Goal: Transaction & Acquisition: Purchase product/service

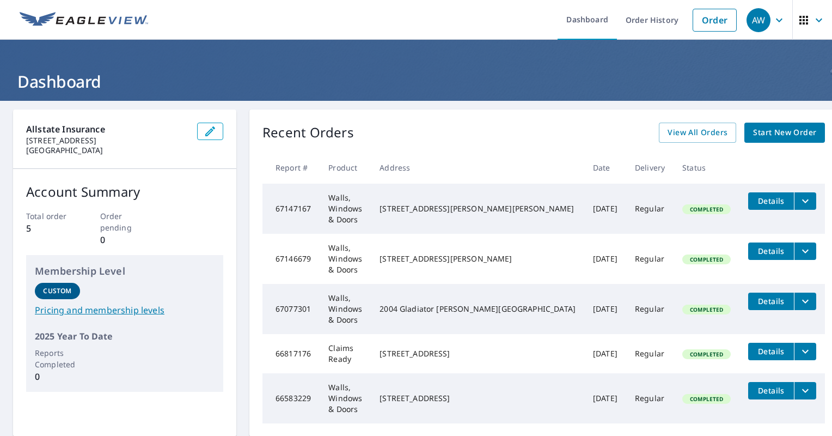
click at [744, 127] on link "Start New Order" at bounding box center [784, 132] width 81 height 20
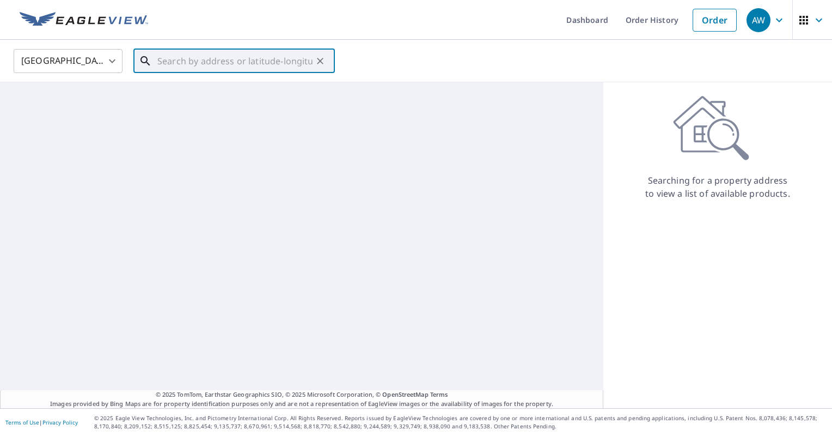
click at [242, 52] on input "text" at bounding box center [234, 61] width 155 height 30
paste input "[STREET_ADDRESS]"
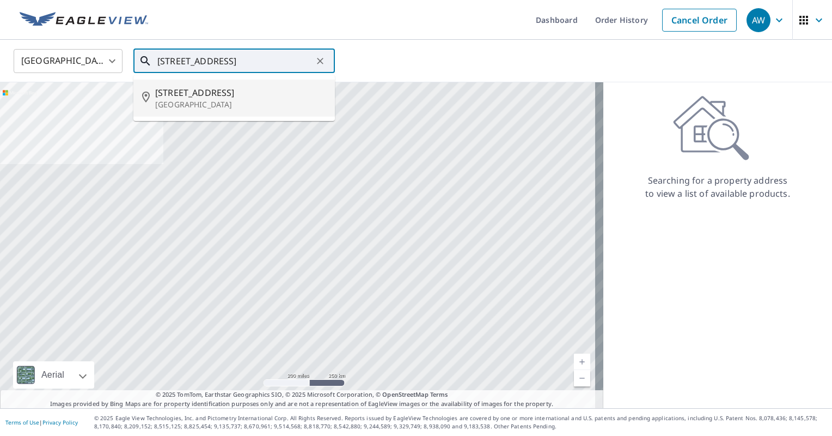
click at [250, 109] on p "[GEOGRAPHIC_DATA]" at bounding box center [240, 104] width 171 height 11
type input "[STREET_ADDRESS]"
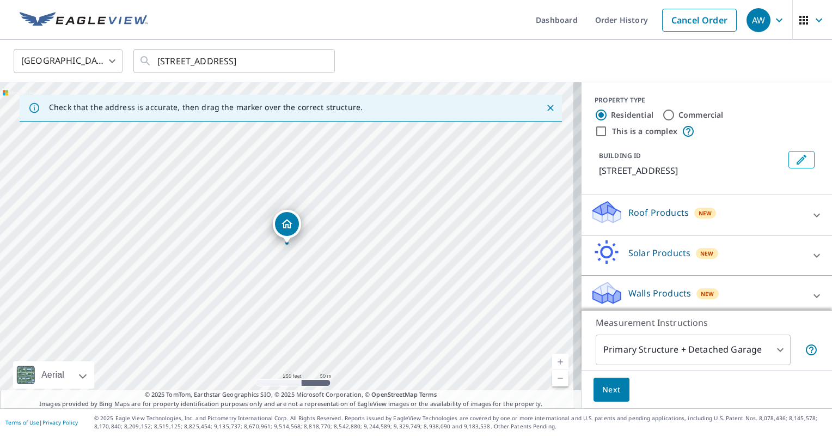
click at [644, 353] on body "AW AW Dashboard Order History Cancel Order AW [GEOGRAPHIC_DATA] [GEOGRAPHIC_DAT…" at bounding box center [416, 218] width 832 height 436
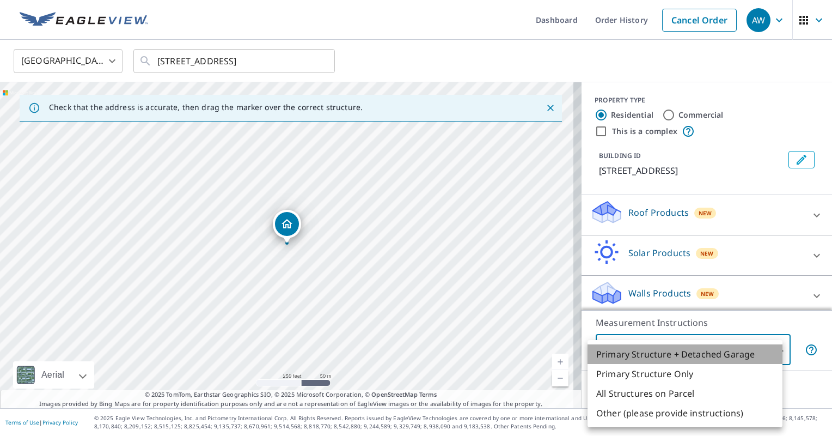
click at [642, 355] on li "Primary Structure + Detached Garage" at bounding box center [684, 354] width 195 height 20
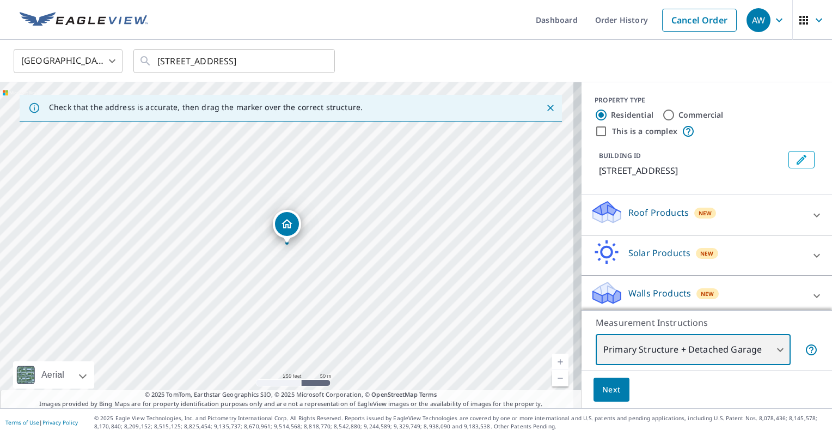
scroll to position [5, 0]
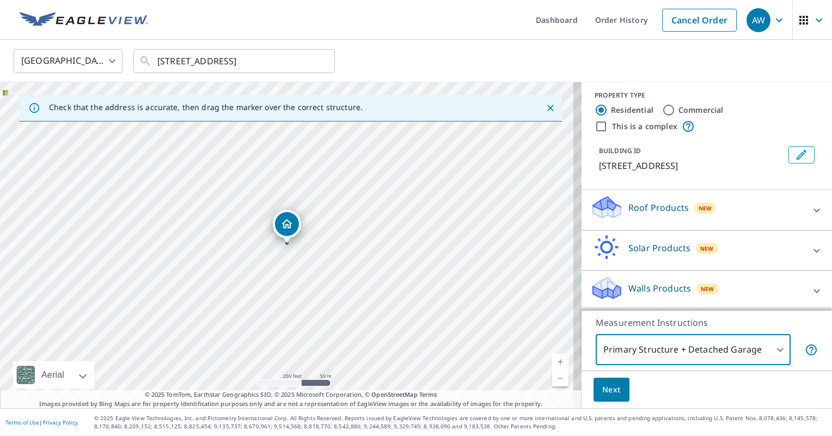
click at [779, 285] on div "Walls Products New" at bounding box center [696, 290] width 213 height 31
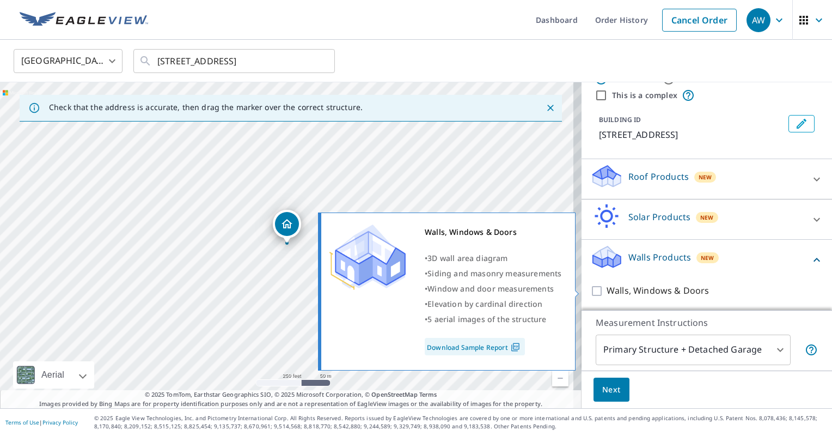
click at [680, 289] on p "Walls, Windows & Doors" at bounding box center [657, 291] width 102 height 14
click at [606, 289] on input "Walls, Windows & Doors" at bounding box center [598, 290] width 16 height 13
checkbox input "true"
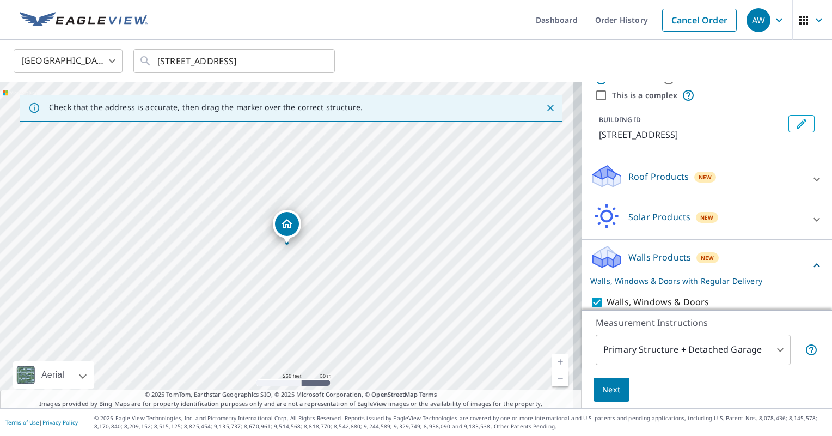
scroll to position [71, 0]
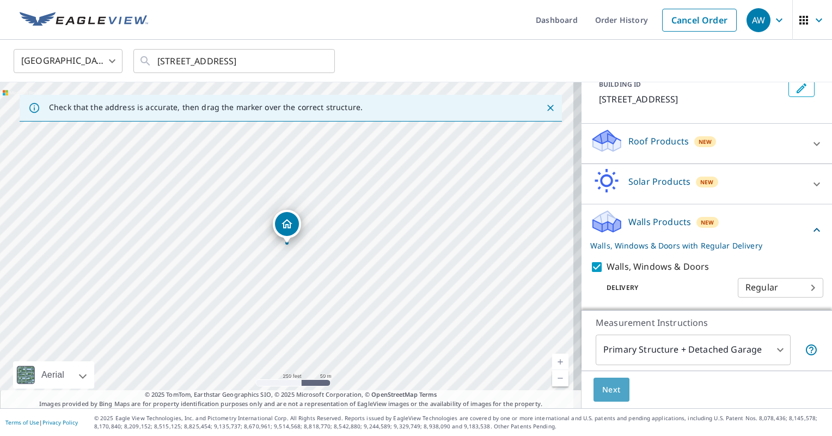
click at [602, 387] on span "Next" at bounding box center [611, 390] width 19 height 14
